Goal: Find specific page/section: Find specific page/section

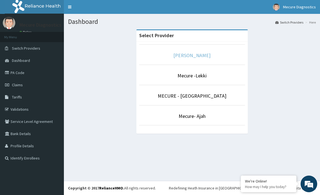
click at [194, 57] on link "[PERSON_NAME]" at bounding box center [191, 55] width 37 height 6
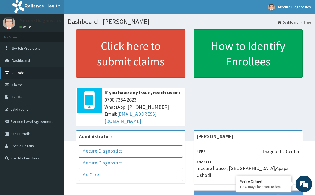
click at [21, 74] on link "PA Code" at bounding box center [32, 73] width 64 height 12
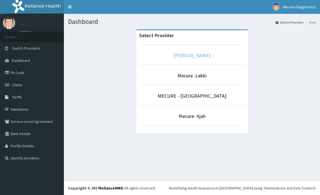
click at [186, 55] on link "[PERSON_NAME]" at bounding box center [191, 55] width 37 height 6
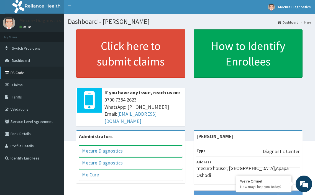
click at [24, 72] on link "PA Code" at bounding box center [32, 73] width 64 height 12
